Goal: Task Accomplishment & Management: Manage account settings

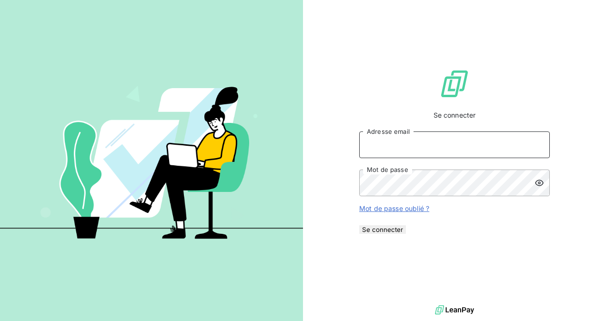
type input "[EMAIL_ADDRESS][DOMAIN_NAME]"
click at [406, 234] on button "Se connecter" at bounding box center [382, 229] width 47 height 9
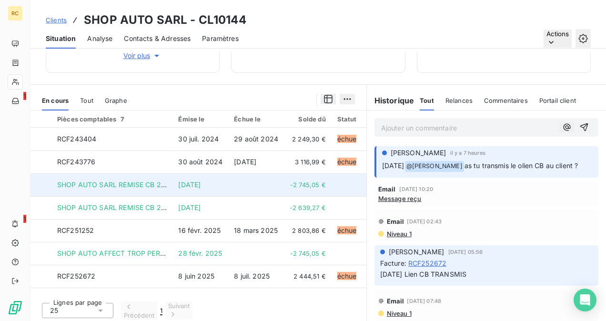
scroll to position [152, 0]
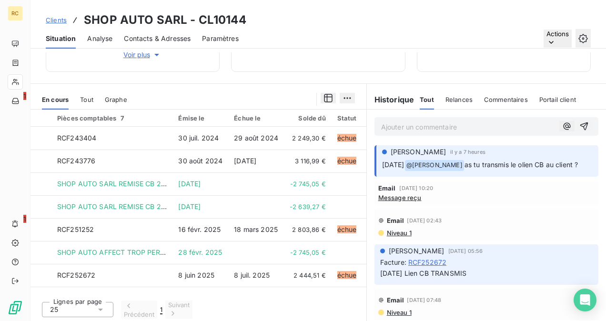
click at [562, 121] on icon "button" at bounding box center [567, 126] width 10 height 10
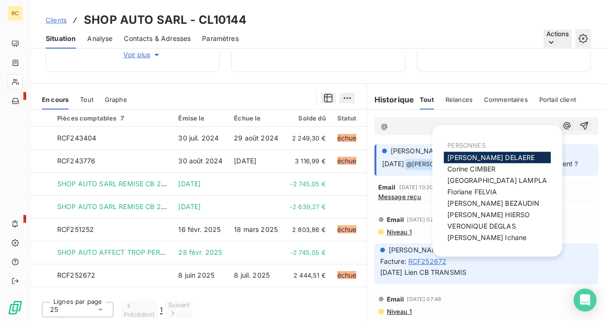
click at [466, 155] on span "[PERSON_NAME]" at bounding box center [490, 157] width 87 height 8
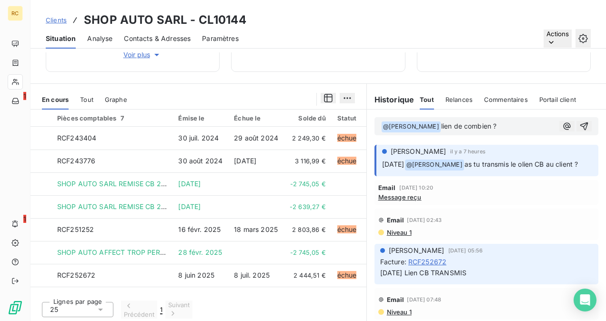
click at [579, 125] on icon "button" at bounding box center [584, 126] width 10 height 10
